Goal: Task Accomplishment & Management: Manage account settings

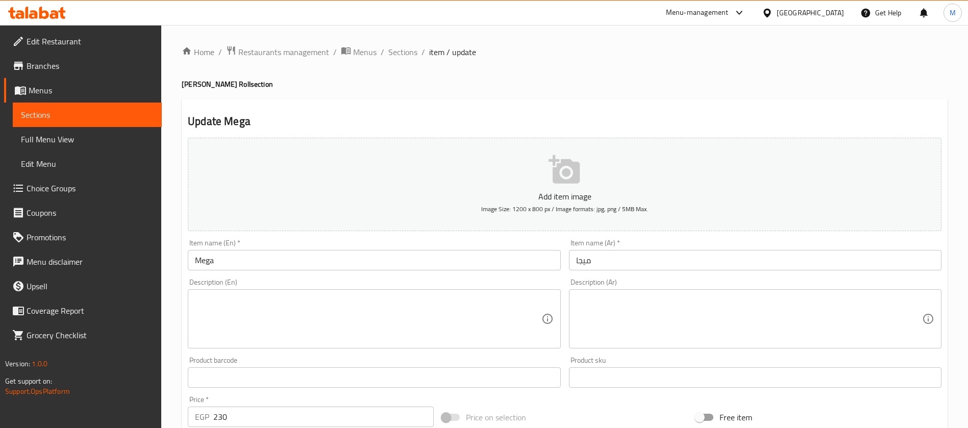
drag, startPoint x: 228, startPoint y: 258, endPoint x: 123, endPoint y: 248, distance: 105.0
click at [123, 248] on div "Edit Restaurant Branches Menus Sections Full Menu View Edit Menu Choice Groups …" at bounding box center [484, 373] width 968 height 696
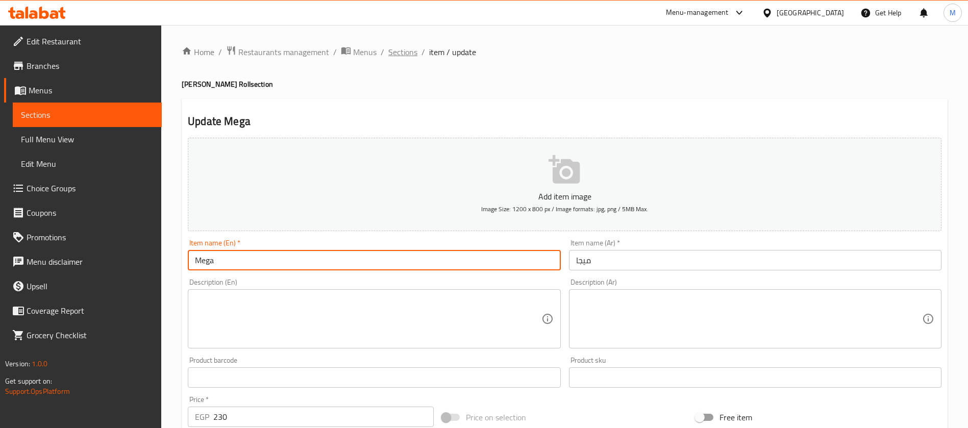
click at [412, 57] on span "Sections" at bounding box center [402, 52] width 29 height 12
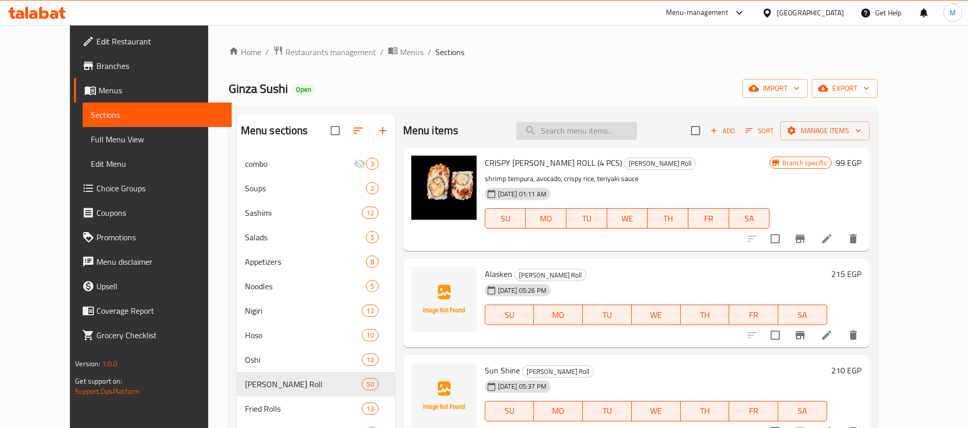
click at [593, 137] on input "search" at bounding box center [576, 131] width 120 height 18
paste input "Mega"
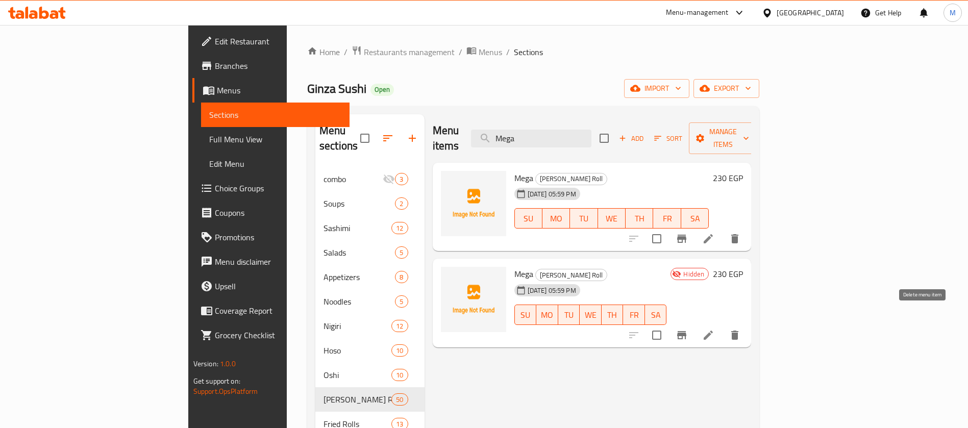
type input "Mega"
click at [738, 331] on icon "delete" at bounding box center [734, 335] width 7 height 9
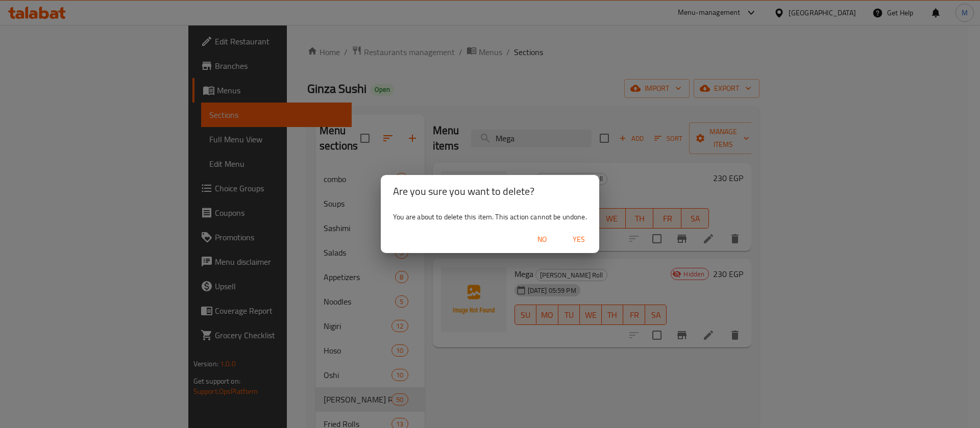
click at [586, 240] on span "Yes" at bounding box center [578, 239] width 24 height 13
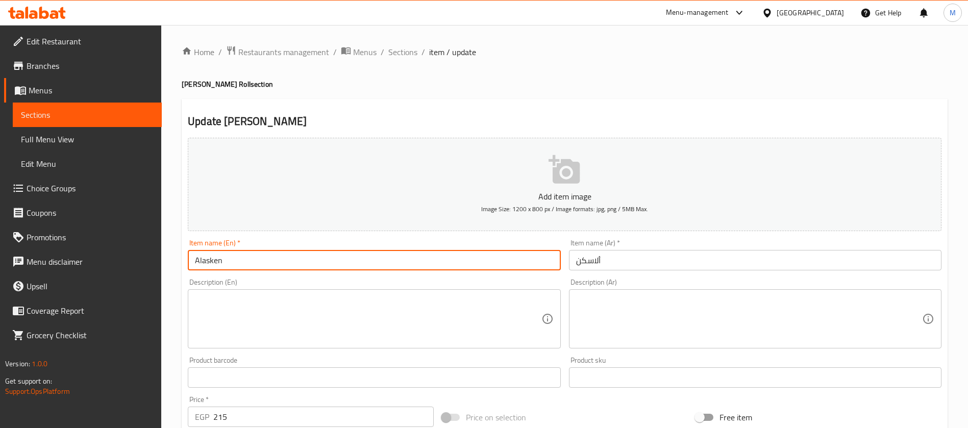
drag, startPoint x: 226, startPoint y: 264, endPoint x: 142, endPoint y: 266, distance: 84.2
click at [142, 266] on div "Edit Restaurant Branches Menus Sections Full Menu View Edit Menu Choice Groups …" at bounding box center [484, 373] width 968 height 696
click at [399, 49] on span "Sections" at bounding box center [402, 52] width 29 height 12
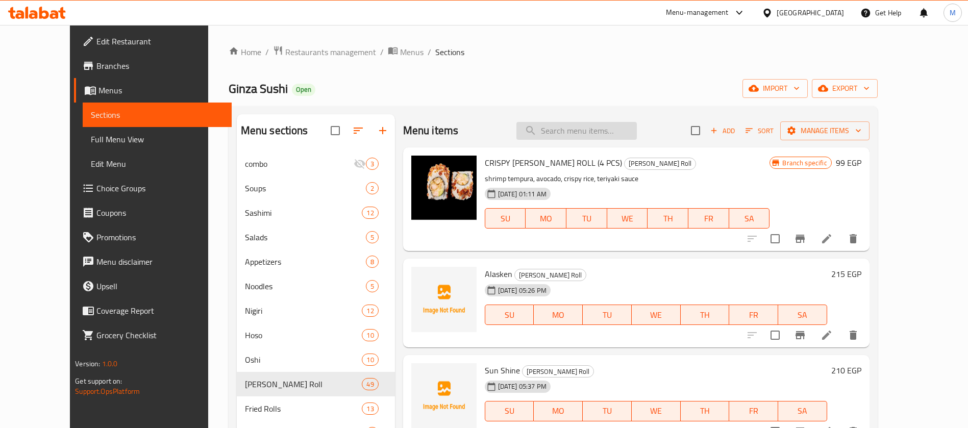
click at [575, 130] on input "search" at bounding box center [576, 131] width 120 height 18
paste input "Alasken"
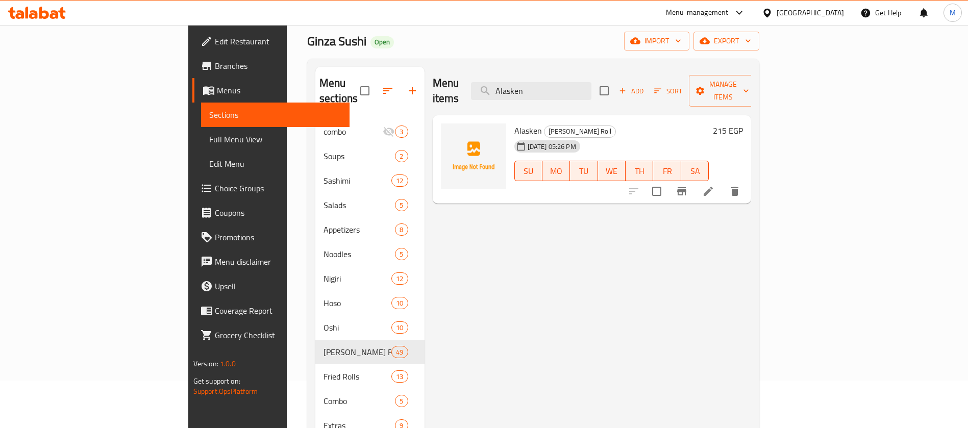
scroll to position [77, 0]
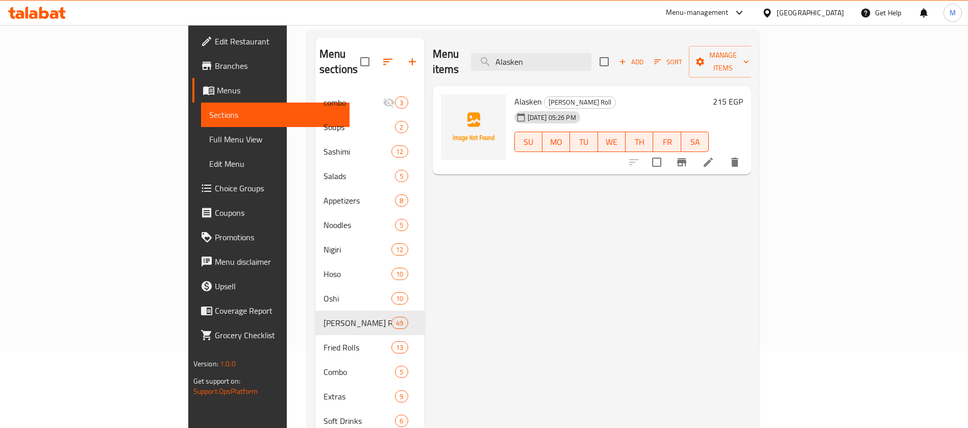
type input "Alasken"
click at [738, 158] on icon "delete" at bounding box center [734, 162] width 7 height 9
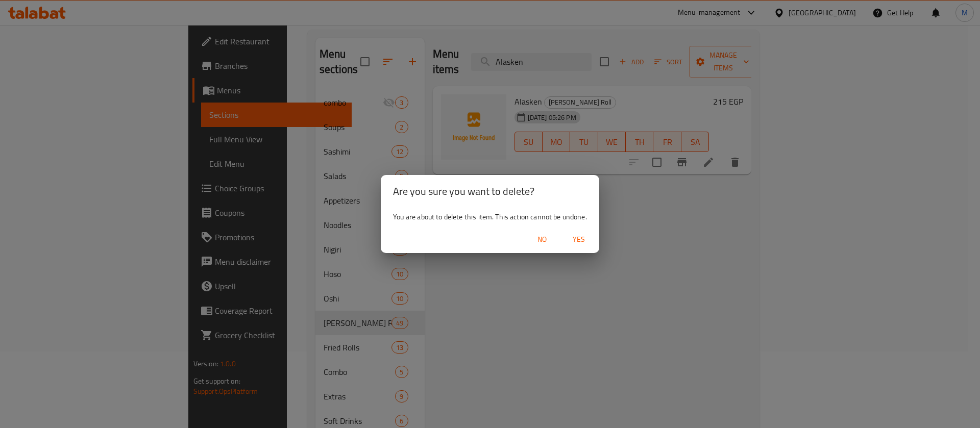
click at [582, 248] on button "Yes" at bounding box center [578, 239] width 33 height 19
